Goal: Find contact information: Find contact information

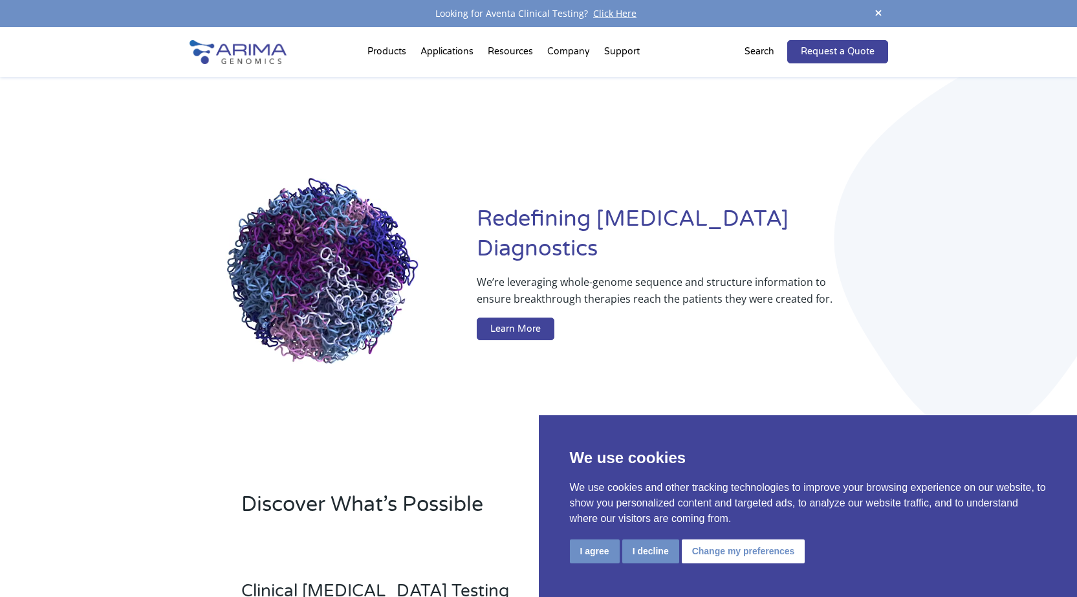
click at [929, 36] on div "Products Clinical Services Aventa FusionPlus Aventa Lymphoma Research Products …" at bounding box center [538, 52] width 1077 height 50
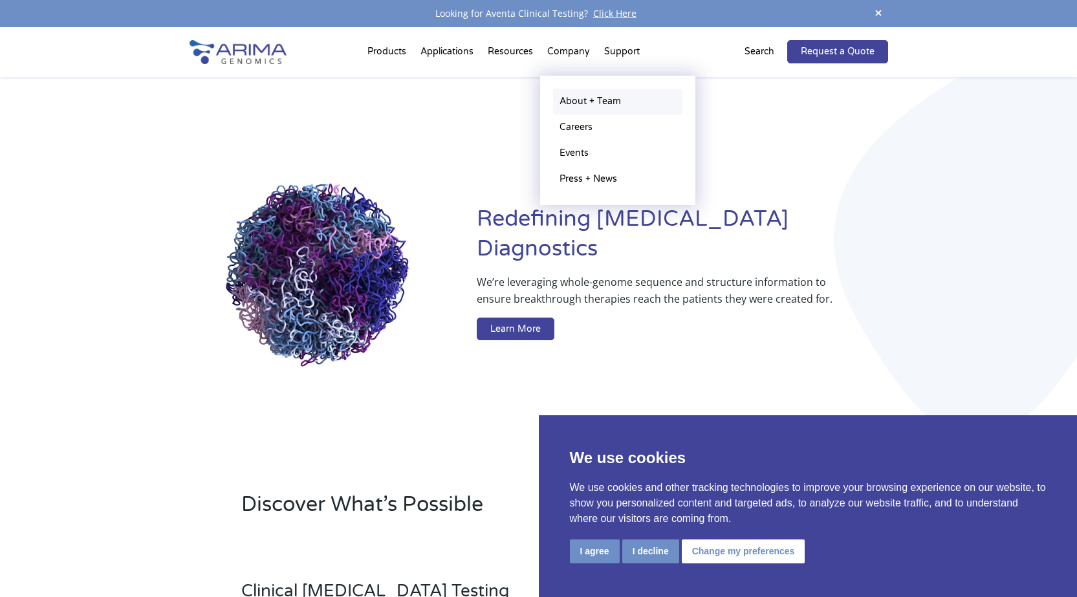
click at [578, 102] on link "About + Team" at bounding box center [617, 102] width 129 height 26
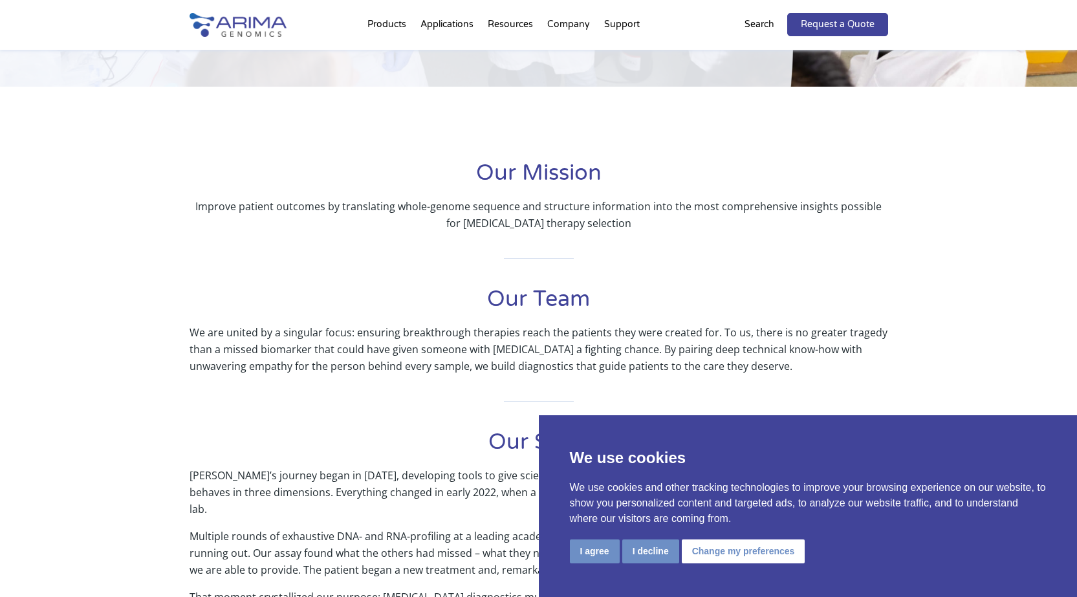
scroll to position [207, 0]
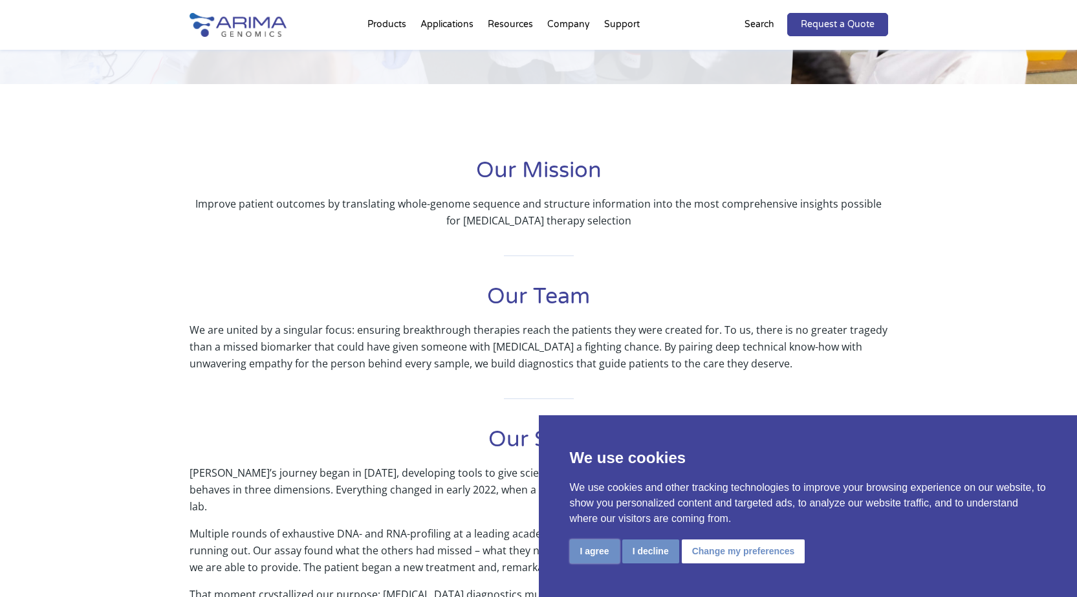
click at [601, 551] on button "I agree" at bounding box center [595, 551] width 50 height 24
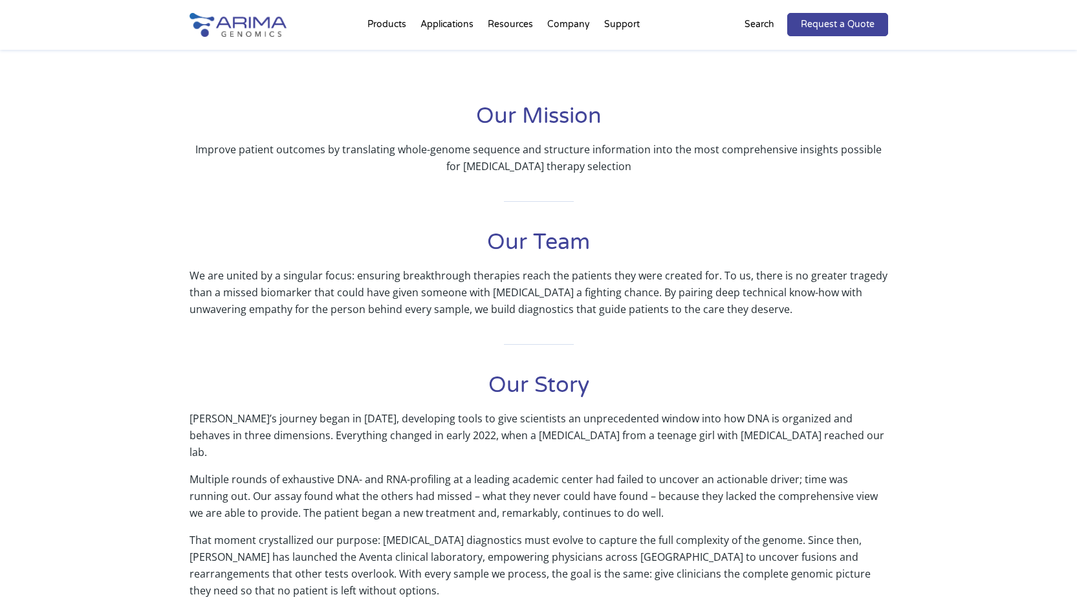
scroll to position [259, 0]
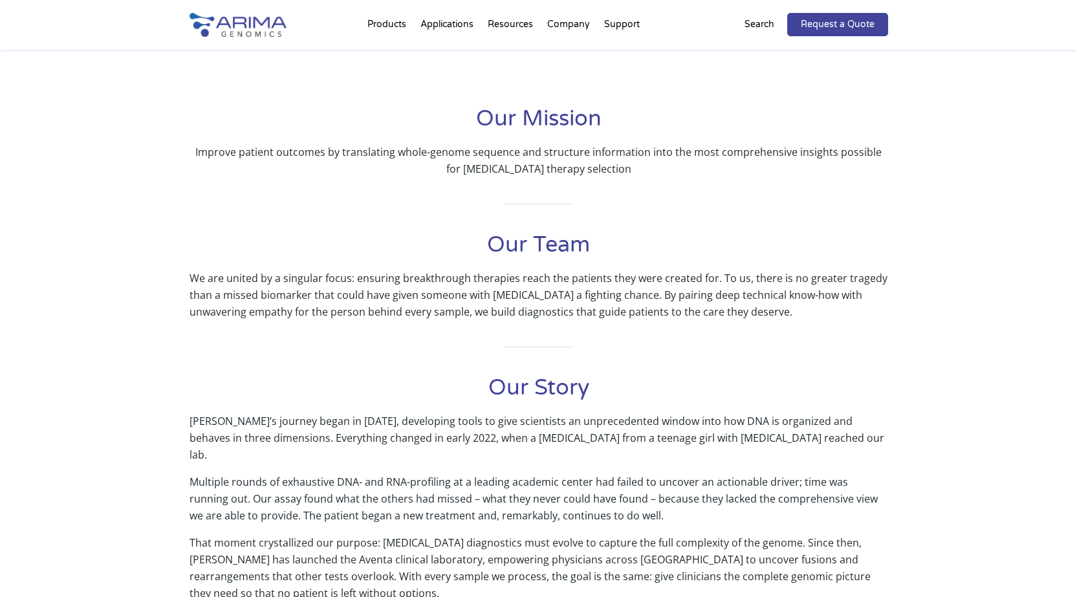
click at [525, 245] on h1 "Our Team" at bounding box center [539, 249] width 699 height 39
click at [341, 294] on p "We are united by a singular focus: ensuring breakthrough therapies reach the pa…" at bounding box center [539, 295] width 699 height 50
click at [639, 99] on link "Contact Us" at bounding box center [674, 100] width 129 height 26
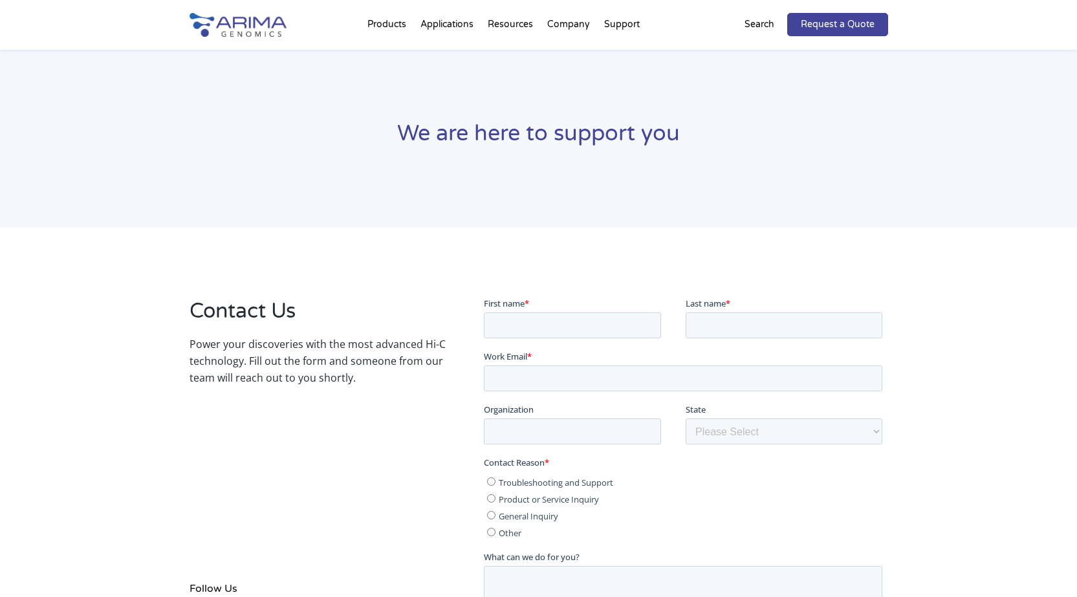
click at [937, 37] on div "Products Clinical Services Aventa FusionPlus Aventa [MEDICAL_DATA] Research Pro…" at bounding box center [538, 25] width 1077 height 50
